Goal: Task Accomplishment & Management: Manage account settings

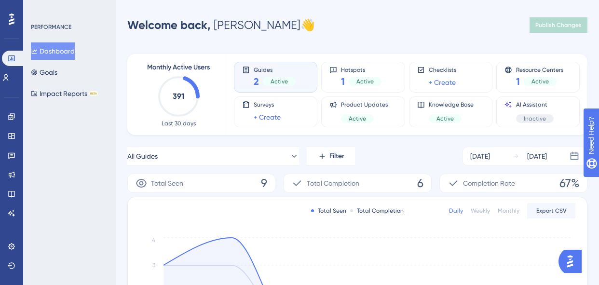
click at [256, 75] on span "2" at bounding box center [256, 81] width 5 height 13
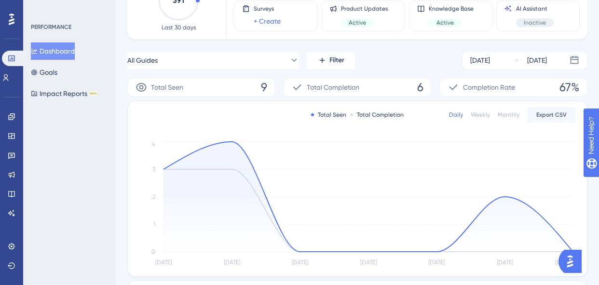
scroll to position [90, 0]
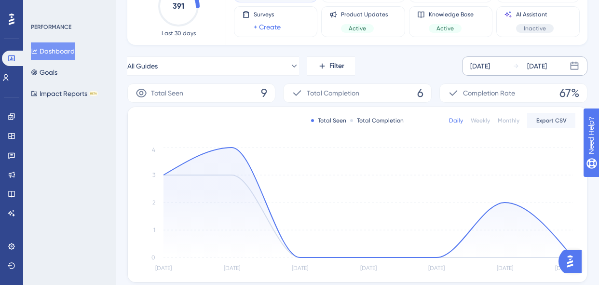
click at [574, 67] on icon at bounding box center [574, 66] width 10 height 10
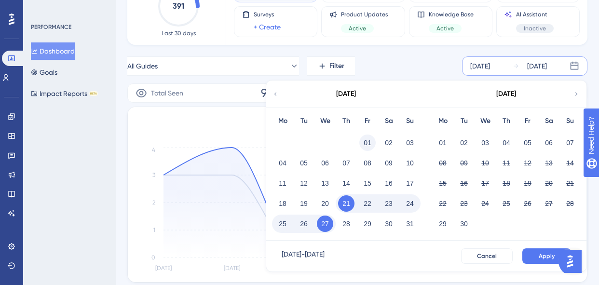
click at [365, 141] on button "01" at bounding box center [367, 142] width 16 height 16
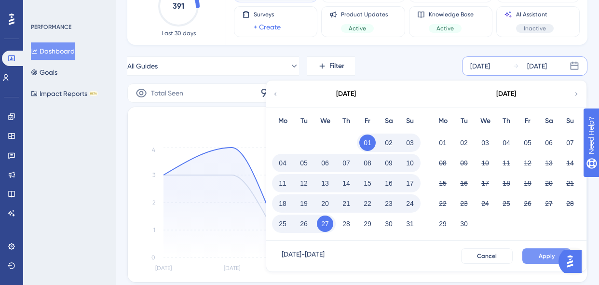
click at [535, 252] on button "Apply" at bounding box center [546, 255] width 49 height 15
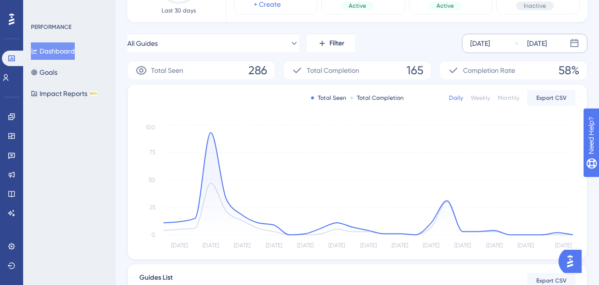
scroll to position [61, 0]
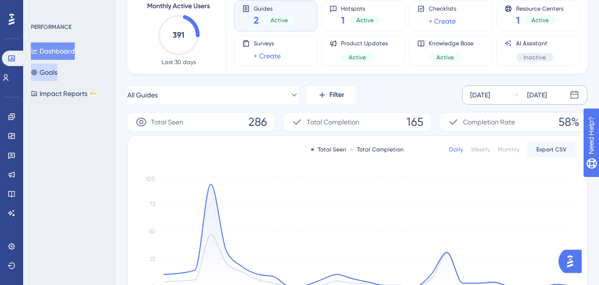
click at [51, 75] on button "Goals" at bounding box center [44, 72] width 27 height 17
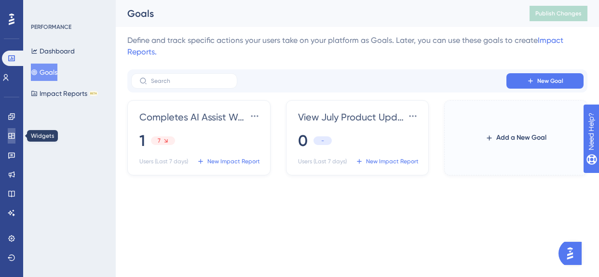
click at [12, 135] on icon at bounding box center [11, 136] width 6 height 6
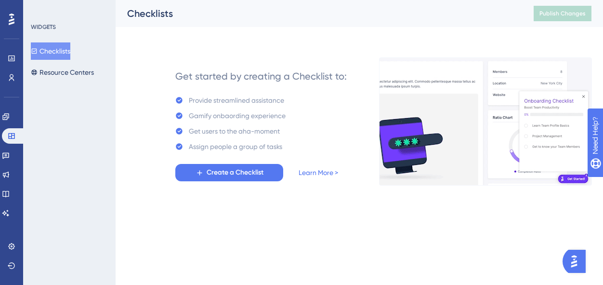
click at [0, 0] on div "Engagement Widgets Feedback Product Updates Knowledge Base AI Assistant" at bounding box center [0, 0] width 0 height 0
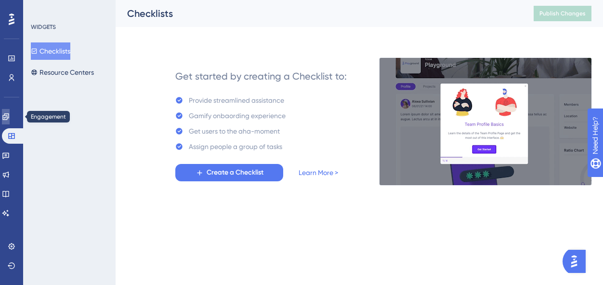
click at [0, 0] on icon at bounding box center [0, 0] width 0 height 0
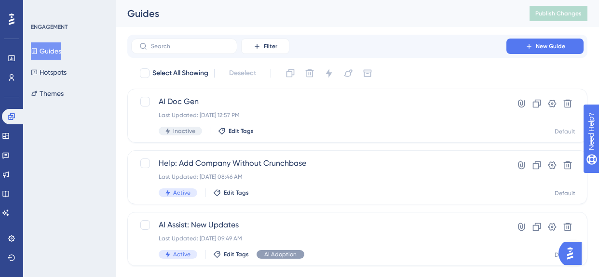
click at [77, 65] on div "Guides Hotspots Themes" at bounding box center [70, 72] width 78 height 60
click at [67, 71] on button "Hotspots" at bounding box center [49, 72] width 36 height 17
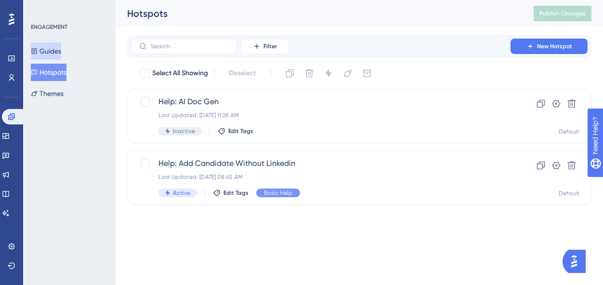
click at [61, 50] on button "Guides" at bounding box center [46, 50] width 30 height 17
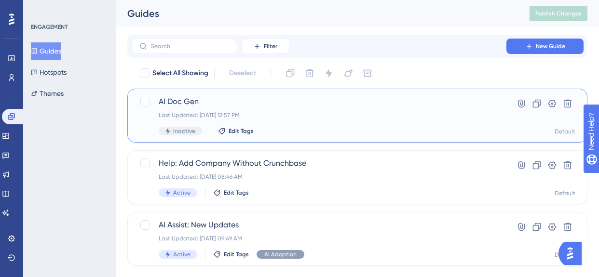
click at [247, 107] on span "AI Doc Gen" at bounding box center [319, 102] width 320 height 12
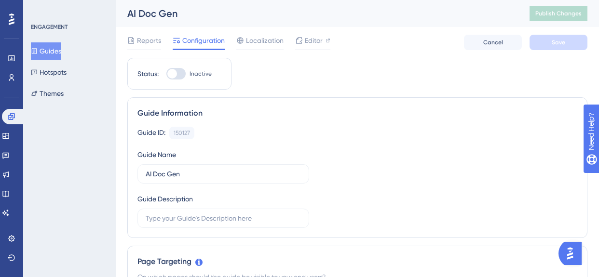
click at [174, 72] on div at bounding box center [172, 74] width 10 height 10
click at [166, 74] on input "Inactive" at bounding box center [166, 74] width 0 height 0
checkbox input "true"
click at [538, 49] on button "Save" at bounding box center [558, 42] width 58 height 15
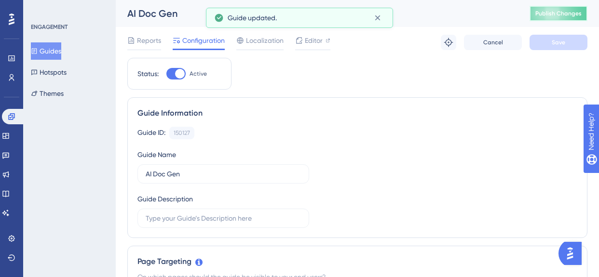
click at [566, 17] on button "Publish Changes" at bounding box center [558, 13] width 58 height 15
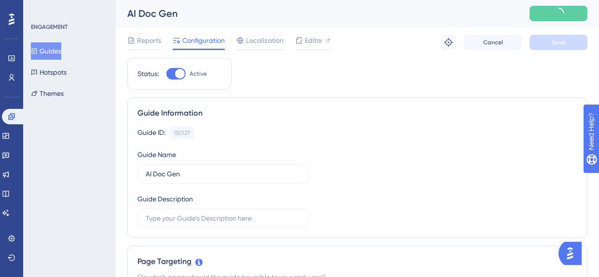
click at [58, 53] on button "Guides" at bounding box center [46, 50] width 30 height 17
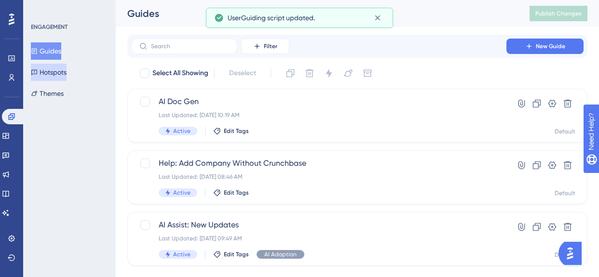
click at [67, 74] on button "Hotspots" at bounding box center [49, 72] width 36 height 17
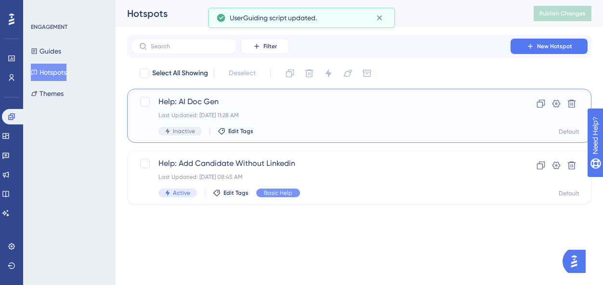
click at [207, 110] on div "Help: AI Doc Gen Last Updated: Aug 19 2025, 11:28 AM Inactive Edit Tags" at bounding box center [321, 116] width 325 height 40
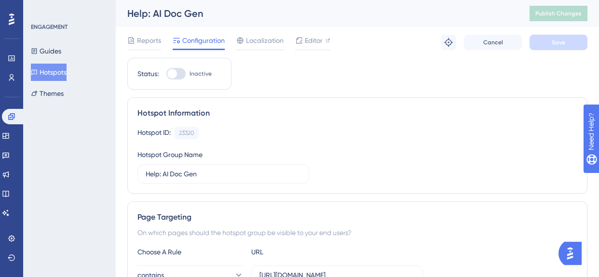
click at [170, 73] on div at bounding box center [172, 74] width 10 height 10
click at [166, 74] on input "Inactive" at bounding box center [166, 74] width 0 height 0
checkbox input "true"
click at [315, 41] on span "Editor" at bounding box center [314, 41] width 18 height 12
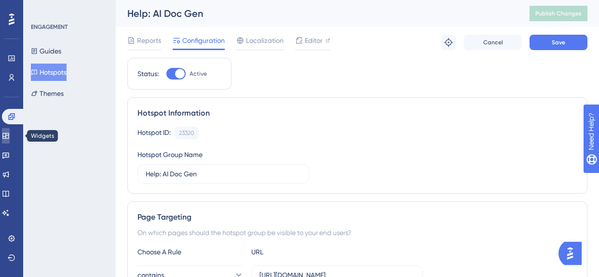
click at [9, 137] on icon at bounding box center [6, 136] width 8 height 8
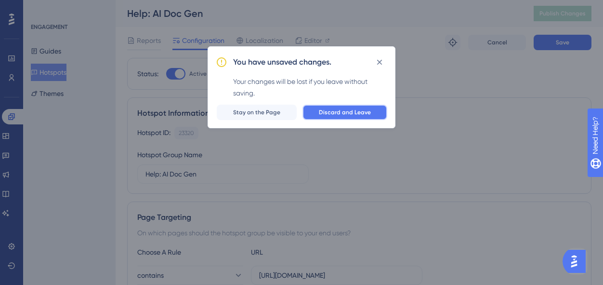
click at [326, 109] on span "Discard and Leave" at bounding box center [345, 112] width 52 height 8
